Goal: Entertainment & Leisure: Consume media (video, audio)

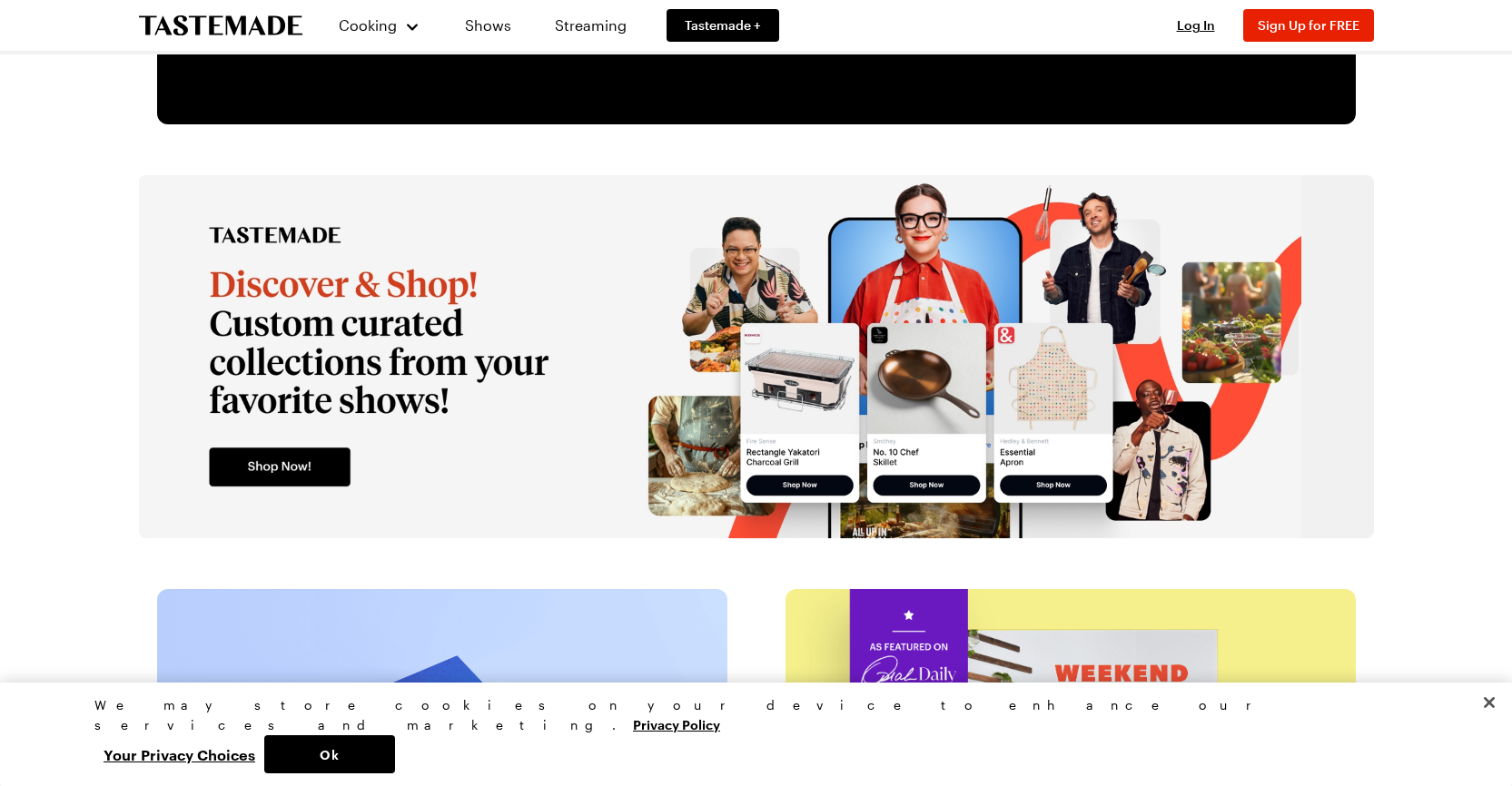
scroll to position [2905, 0]
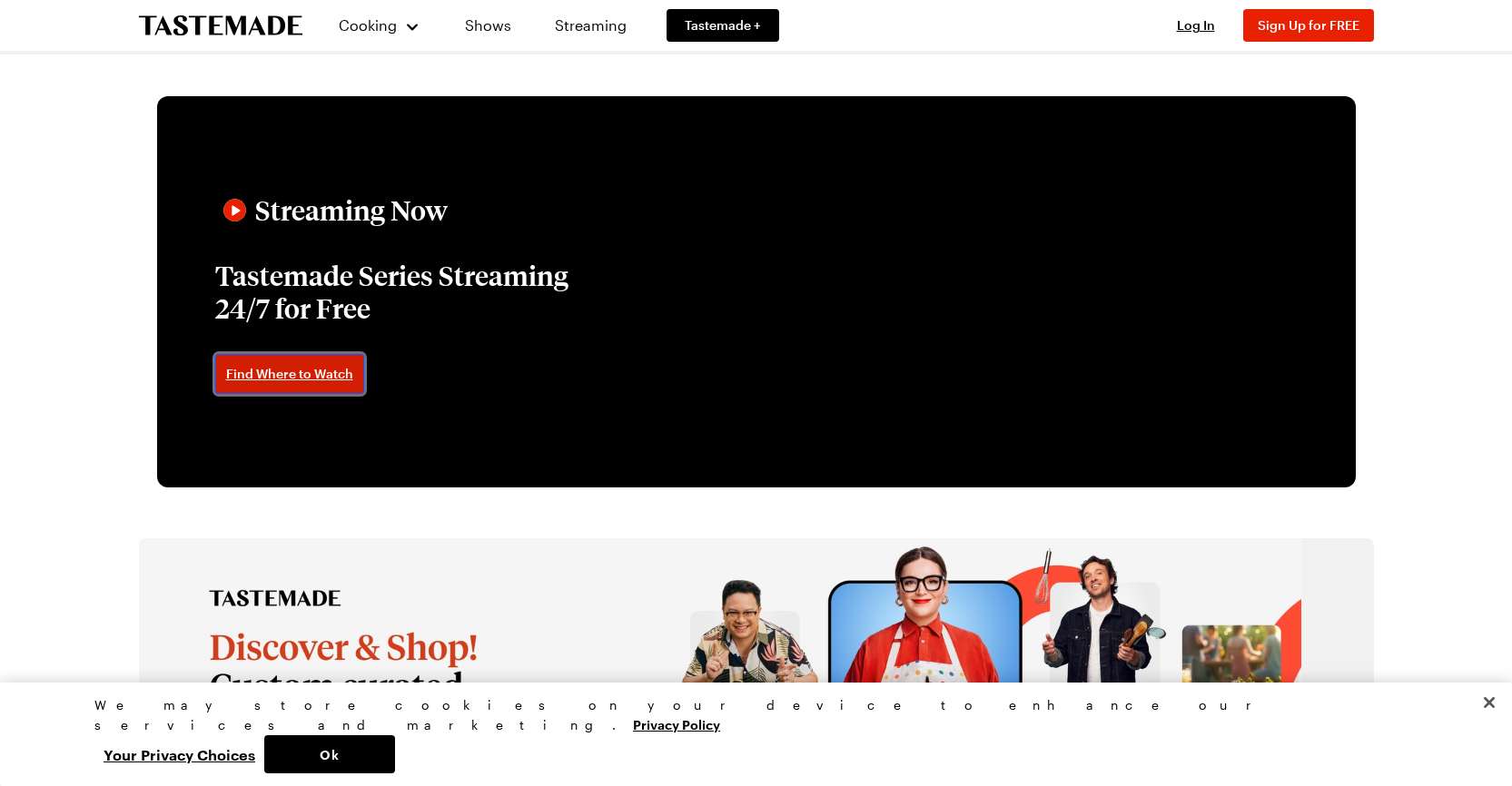
click at [338, 370] on span "Find Where to Watch" at bounding box center [290, 374] width 128 height 18
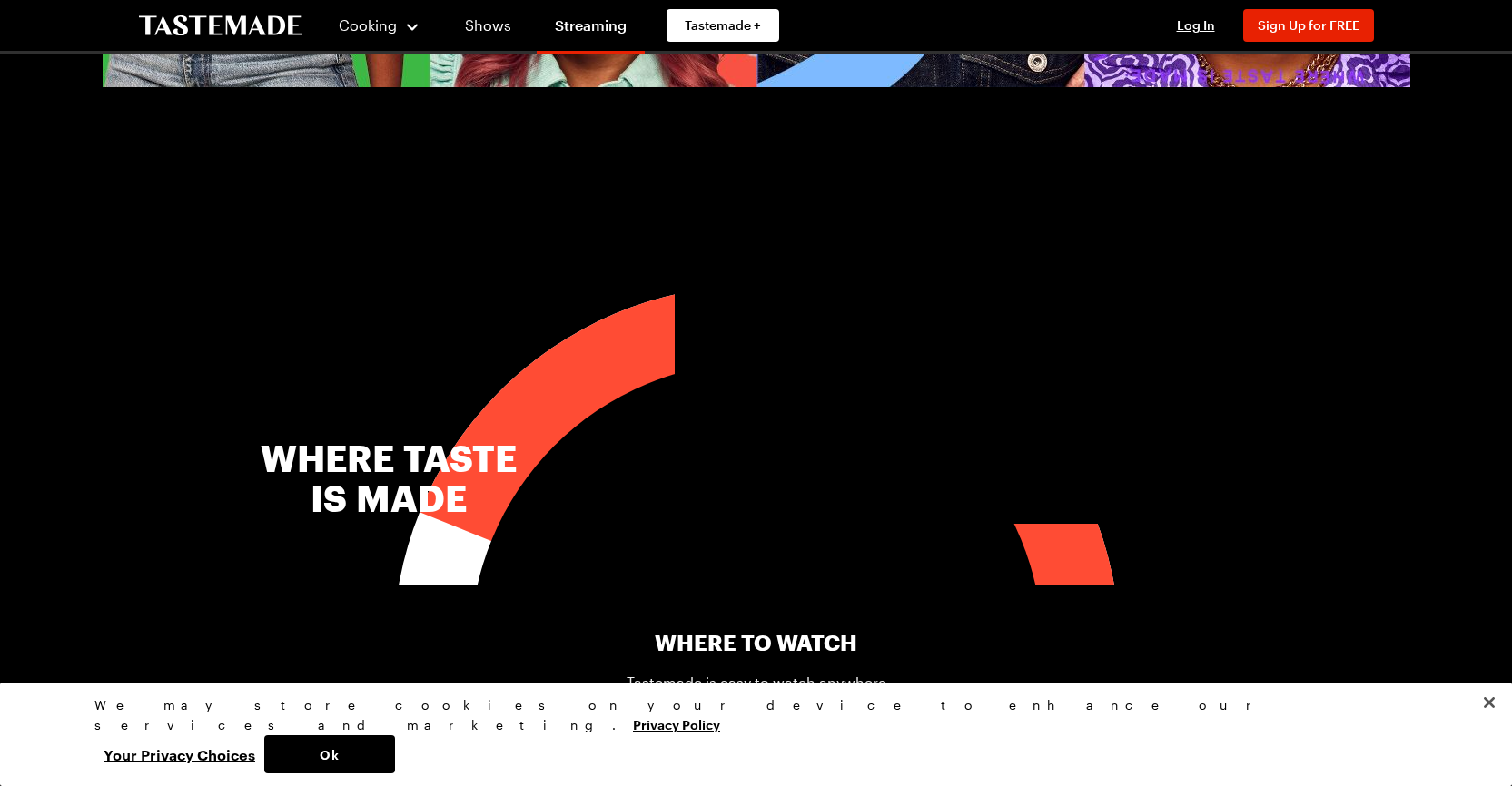
scroll to position [454, 0]
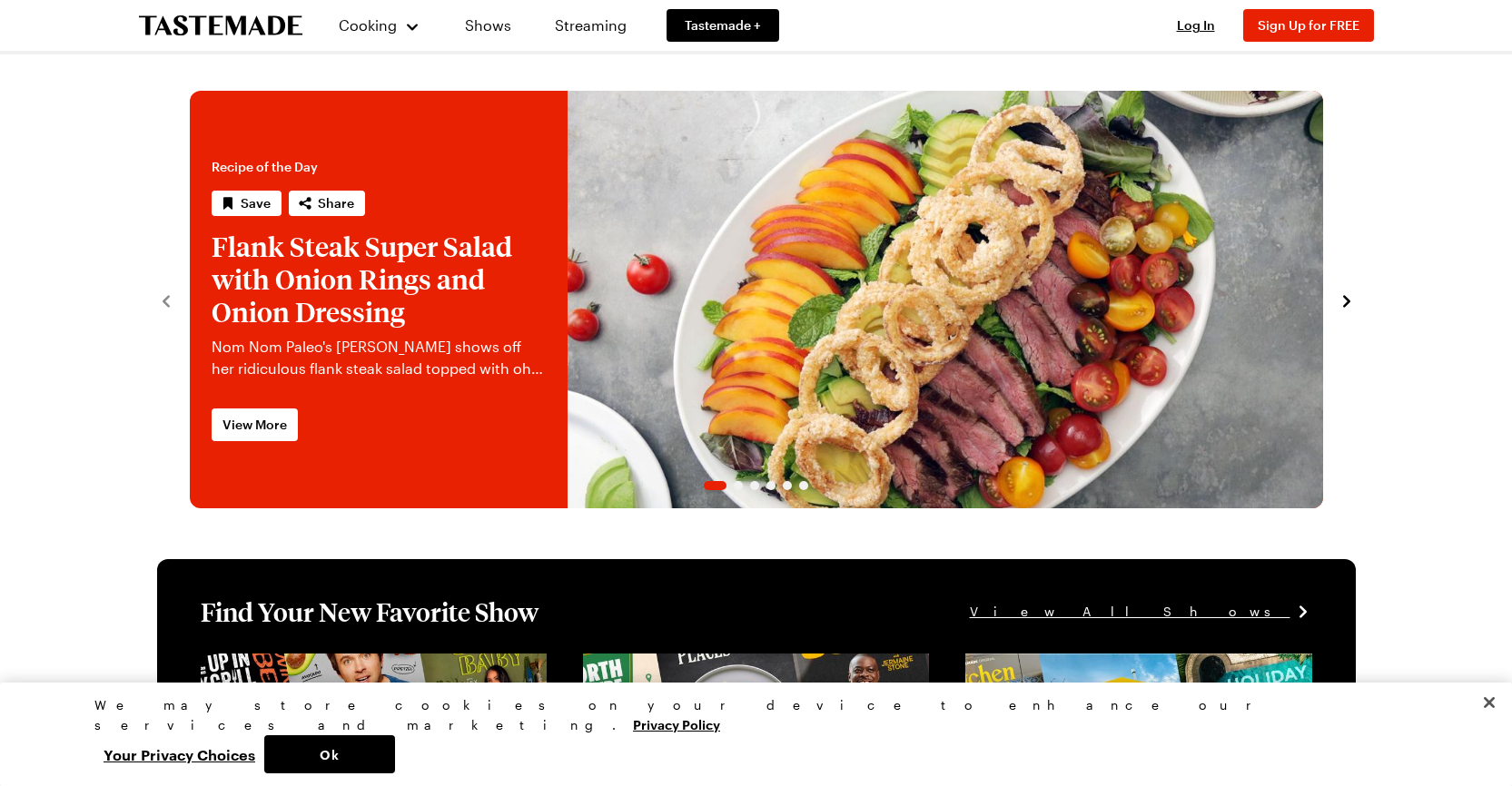
scroll to position [181, 0]
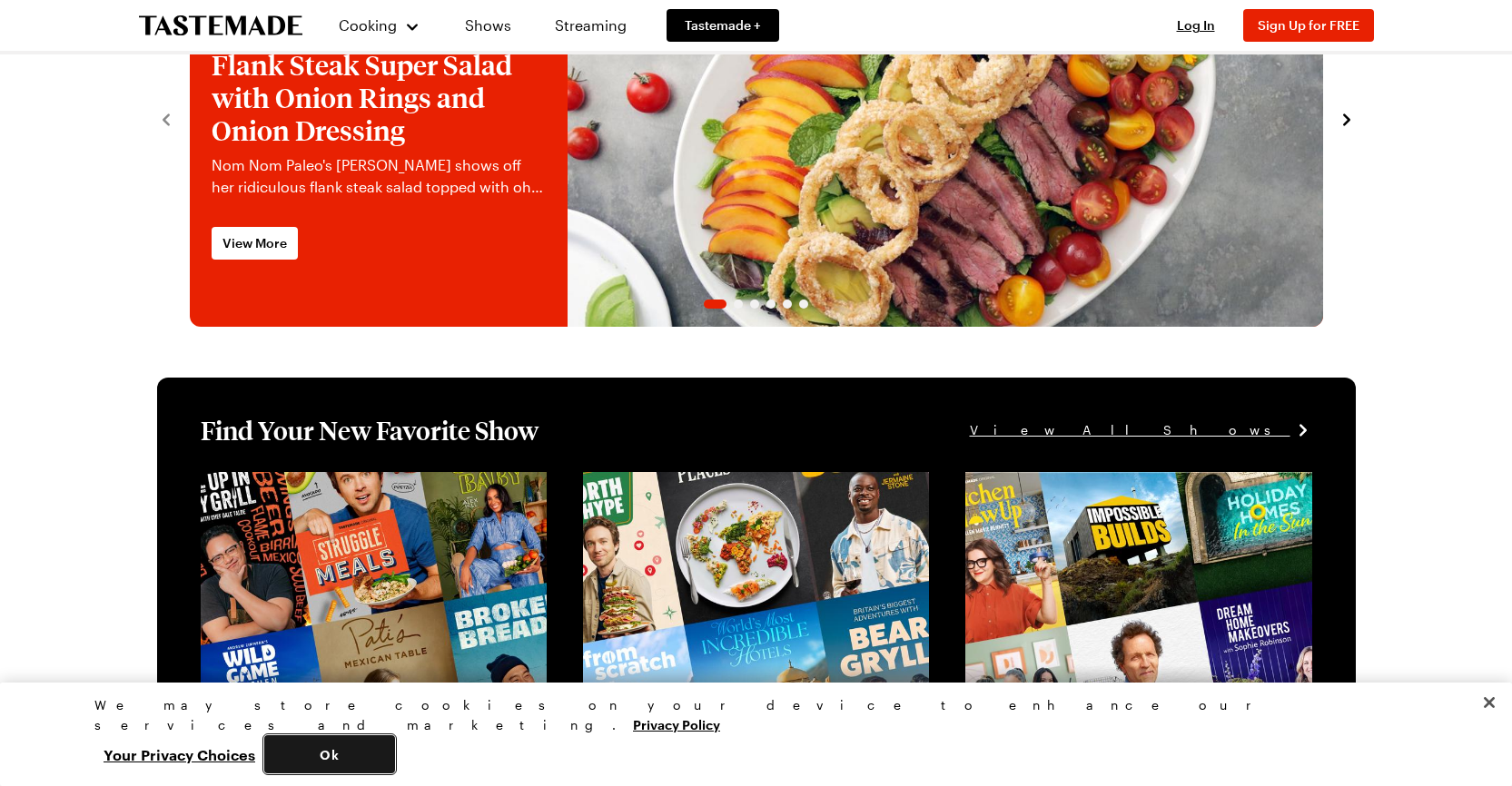
click at [395, 751] on button "Ok" at bounding box center [330, 754] width 130 height 38
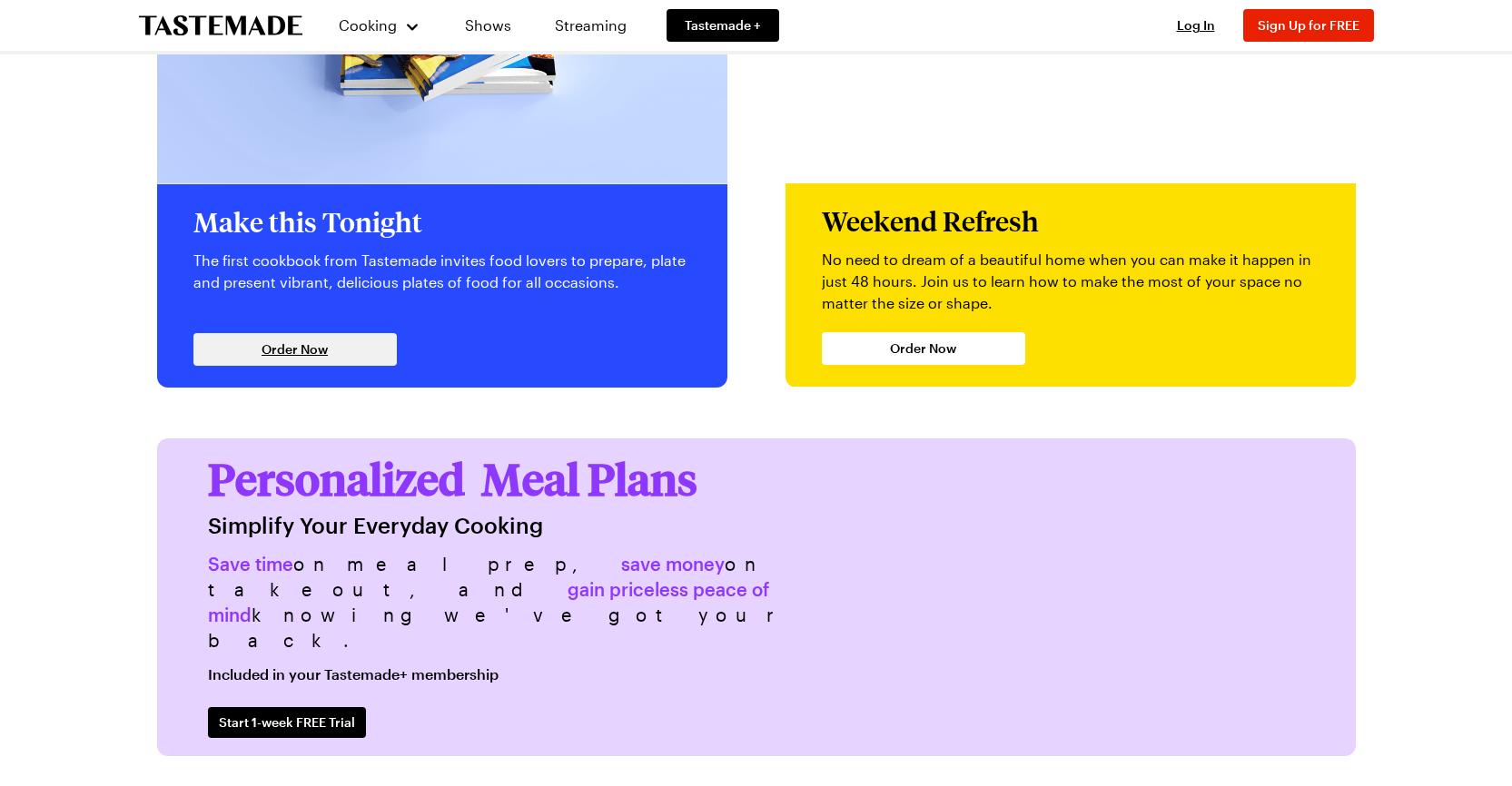
scroll to position [4469, 0]
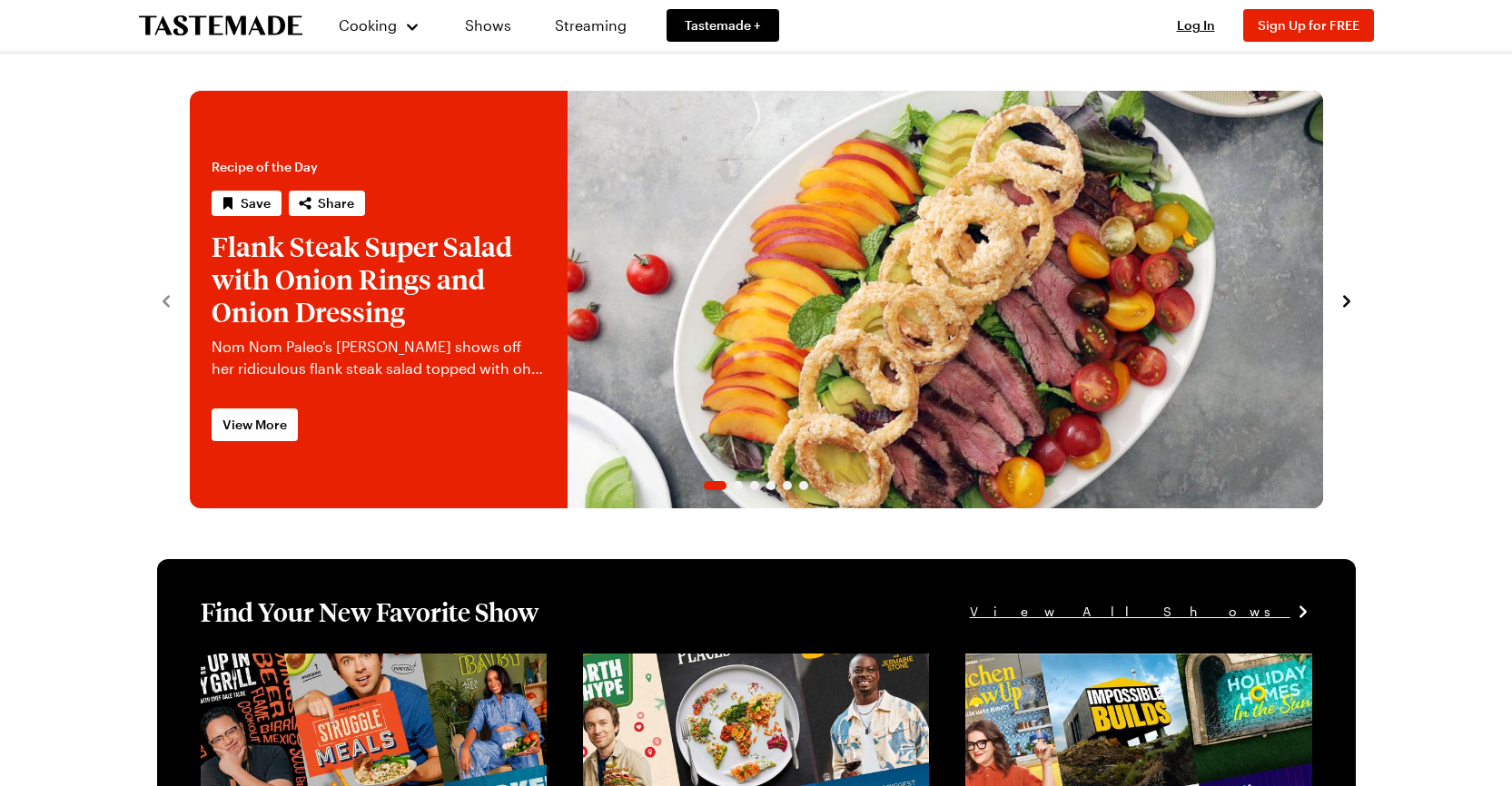
click at [190, 296] on link "Flank Steak Super Salad with Onion Rings and Onion Dressing" at bounding box center [190, 300] width 0 height 418
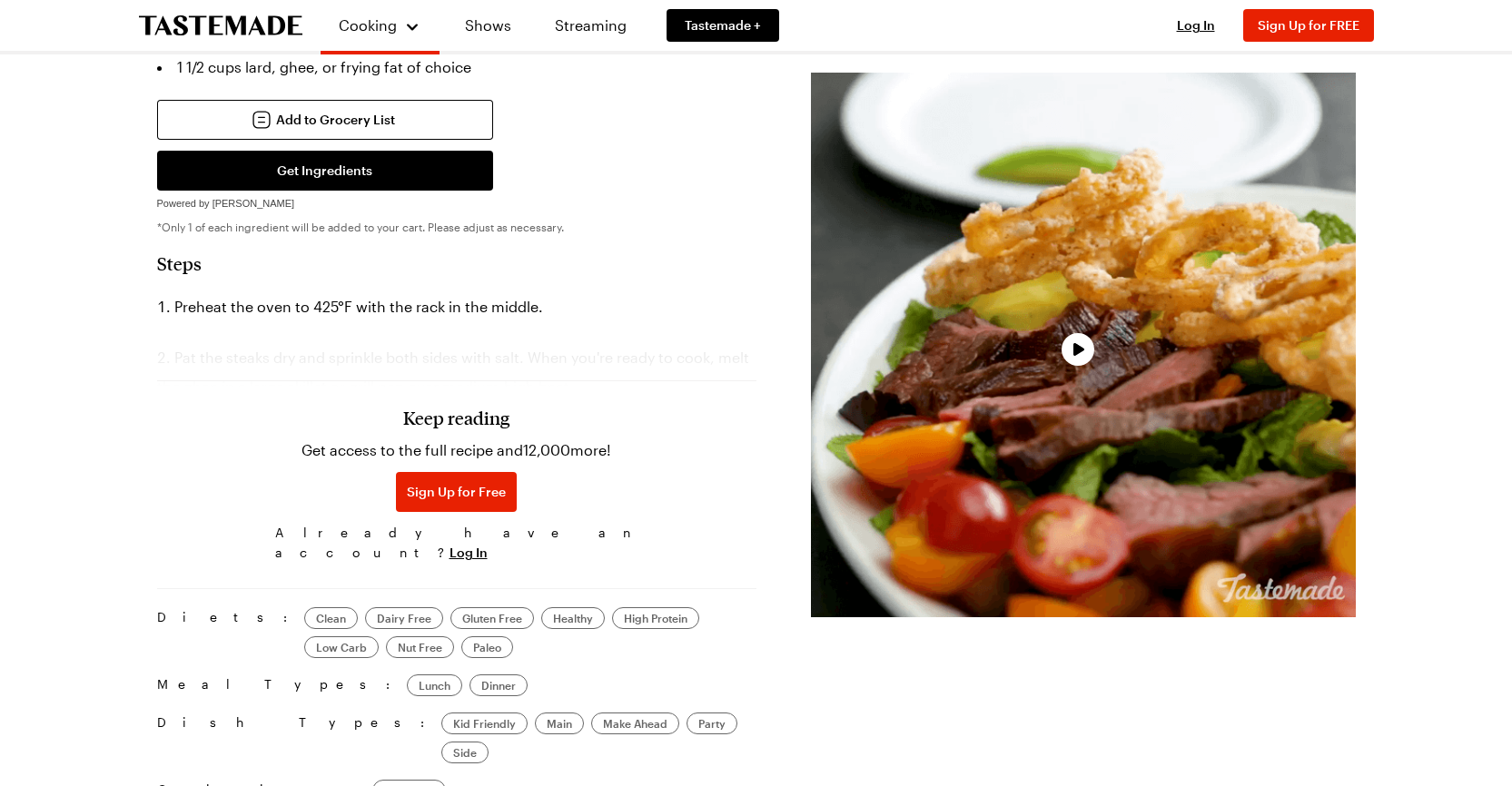
scroll to position [1453, 0]
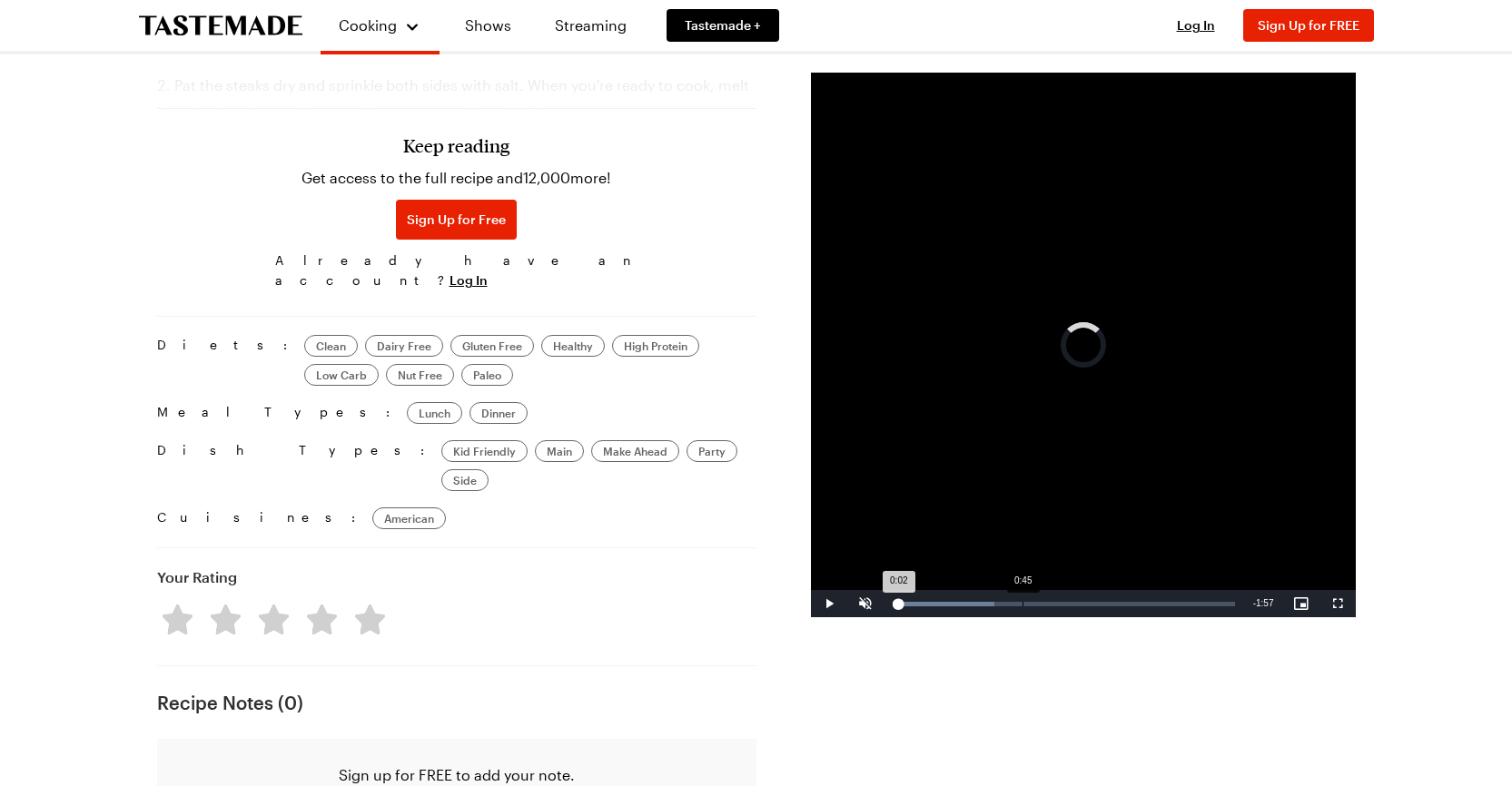
drag, startPoint x: 898, startPoint y: 604, endPoint x: 1094, endPoint y: 604, distance: 196.0
click at [1089, 605] on div "Loaded : 29.87% 0:45 0:02" at bounding box center [1063, 604] width 342 height 5
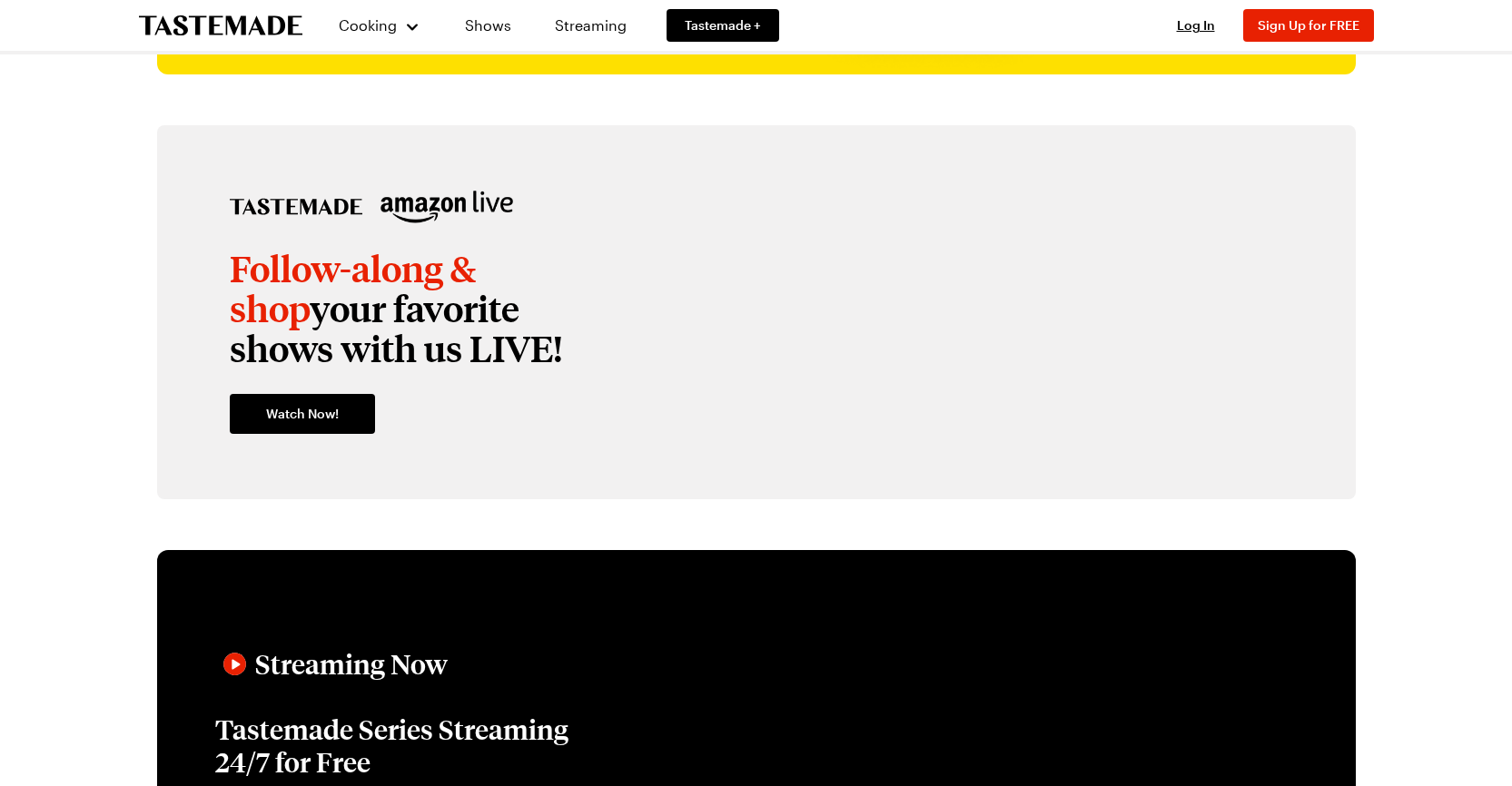
scroll to position [2724, 0]
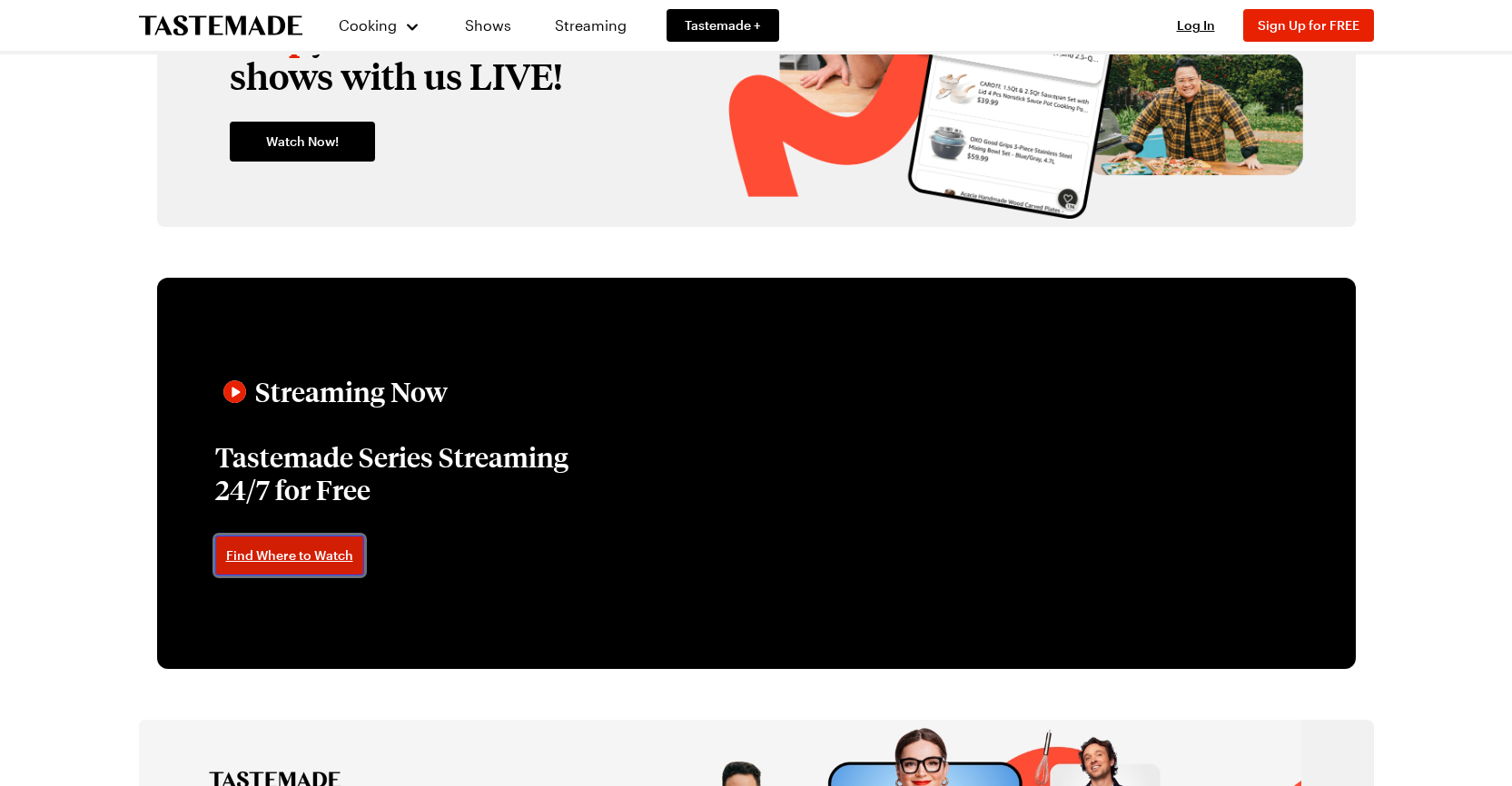
click at [281, 556] on span "Find Where to Watch" at bounding box center [290, 555] width 128 height 18
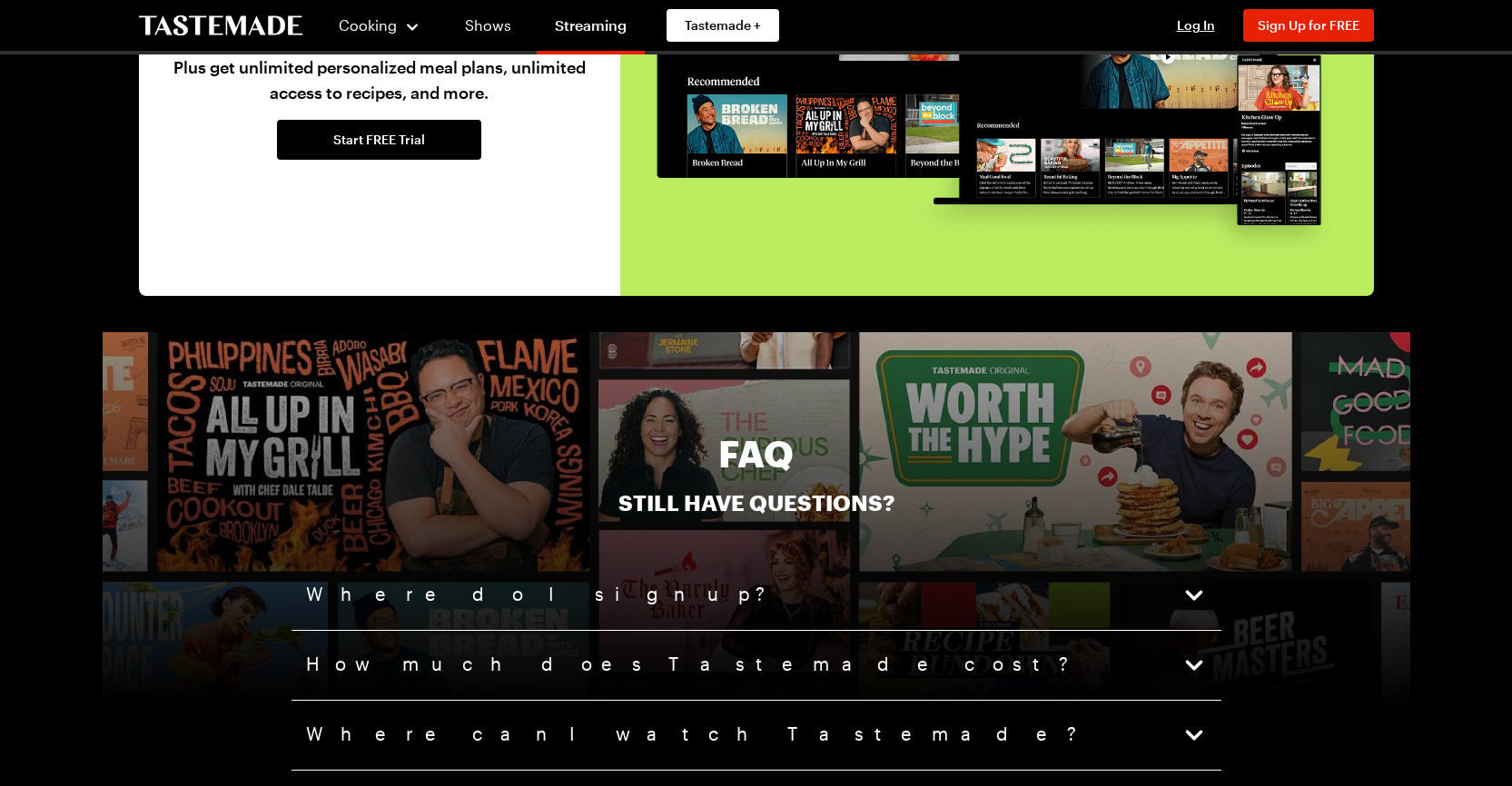
scroll to position [4605, 0]
